Goal: Task Accomplishment & Management: Manage account settings

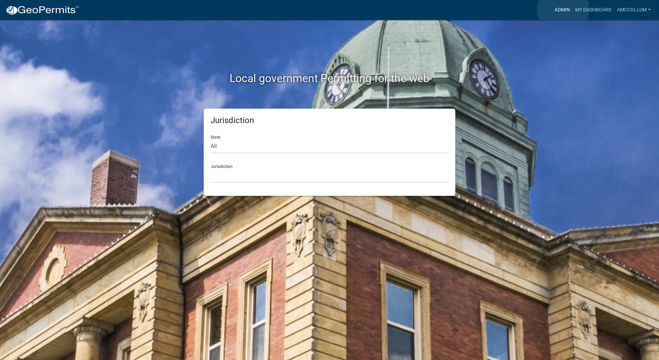
click at [563, 9] on link "Admin" at bounding box center [561, 9] width 21 height 13
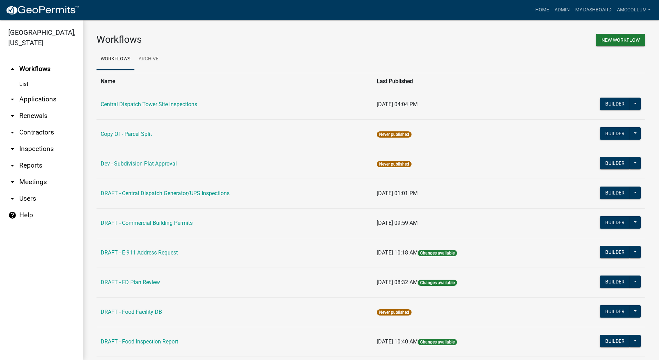
click at [40, 91] on link "arrow_drop_down Applications" at bounding box center [41, 99] width 83 height 17
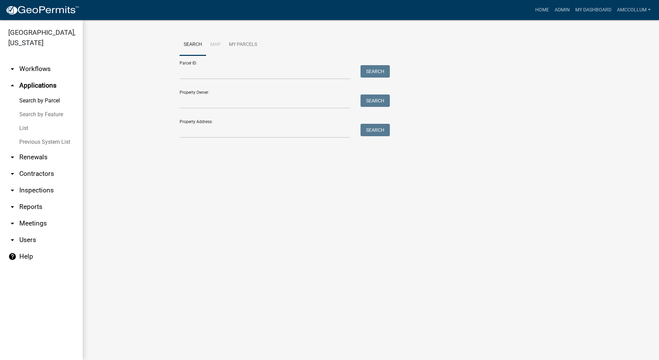
click at [25, 121] on link "List" at bounding box center [41, 128] width 83 height 14
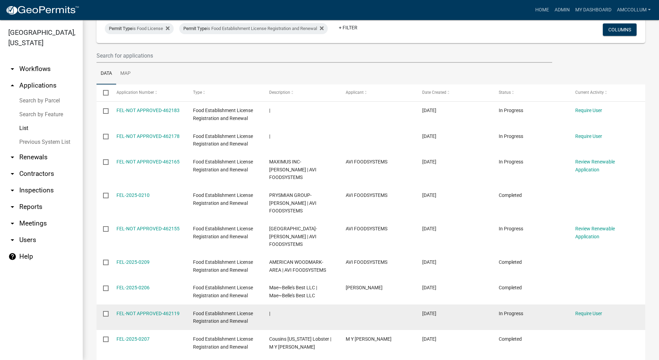
scroll to position [34, 0]
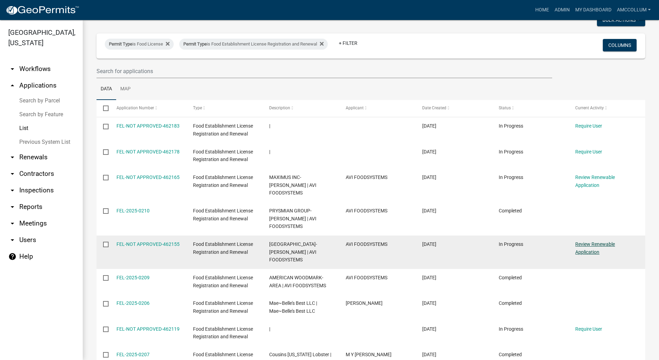
click at [584, 241] on link "Review Renewable Application" at bounding box center [595, 247] width 40 height 13
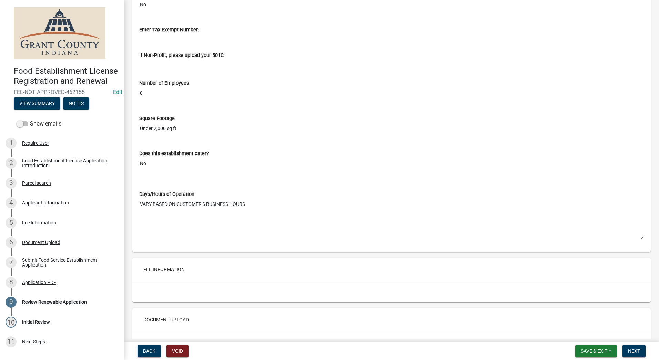
scroll to position [1240, 0]
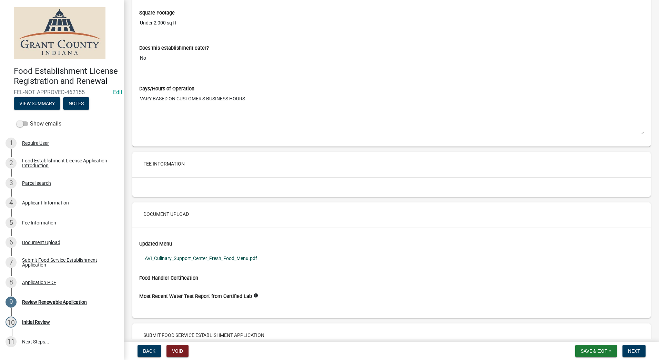
click at [212, 256] on link "AVI_Culinary_Support_Center_Fresh_Food_Menu.pdf" at bounding box center [391, 258] width 504 height 16
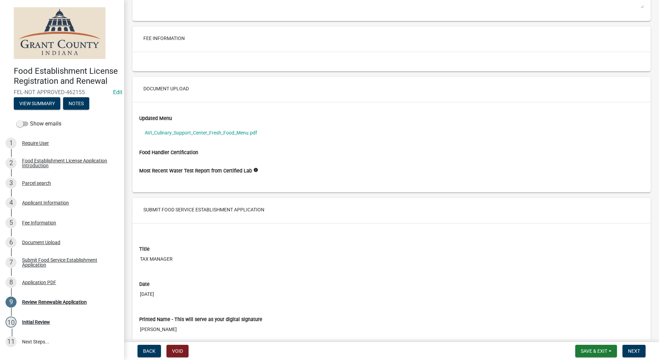
scroll to position [1378, 0]
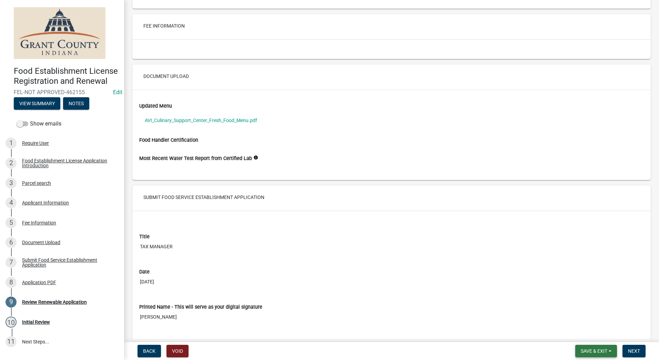
click at [593, 350] on span "Save & Exit" at bounding box center [593, 351] width 27 height 6
click at [591, 330] on button "Save & Exit" at bounding box center [588, 332] width 55 height 17
